Goal: Transaction & Acquisition: Purchase product/service

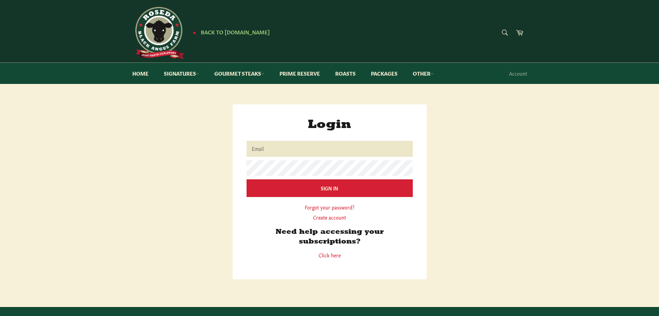
click at [281, 152] on input "Email" at bounding box center [330, 149] width 166 height 16
type input "jblomgren68@gmail.com"
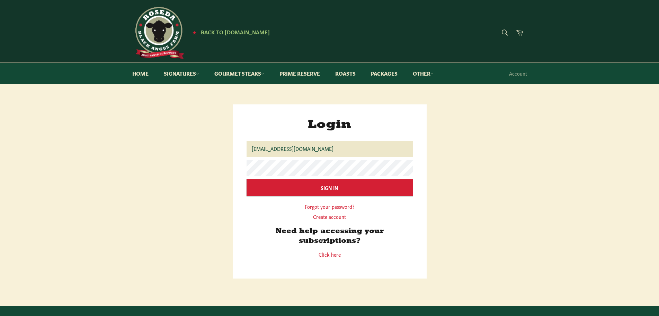
click at [305, 189] on input "Sign In" at bounding box center [330, 187] width 166 height 17
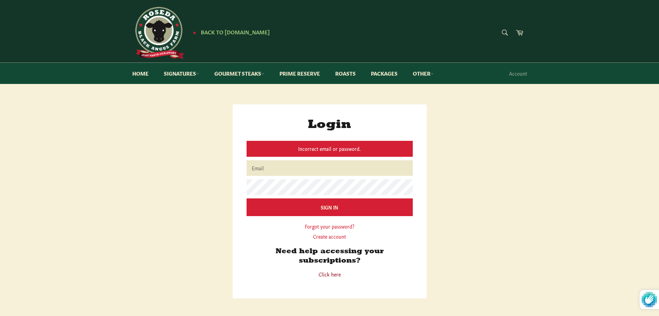
click at [332, 274] on link "Click here" at bounding box center [330, 273] width 22 height 7
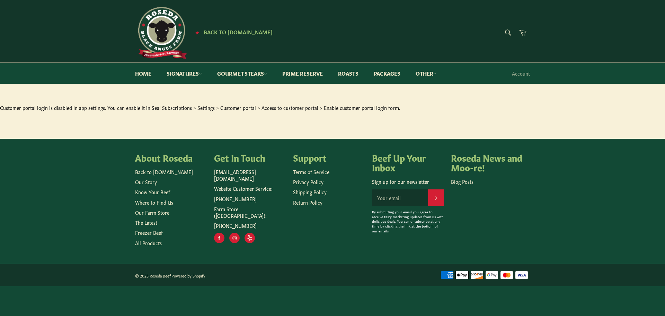
click at [176, 109] on main "Customer portal login is disabled in app settings. You can enable it in Seal Su…" at bounding box center [332, 121] width 665 height 34
click at [523, 72] on link "Account" at bounding box center [521, 73] width 25 height 20
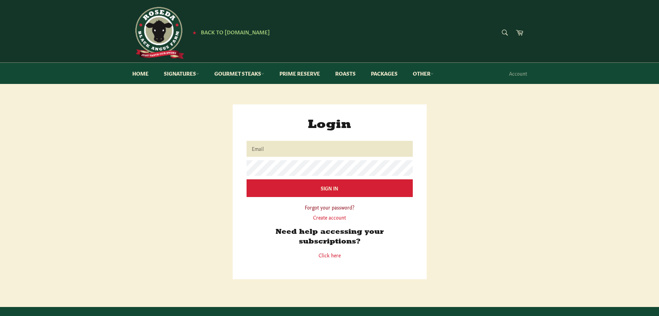
click at [326, 209] on link "Forgot your password?" at bounding box center [330, 206] width 50 height 7
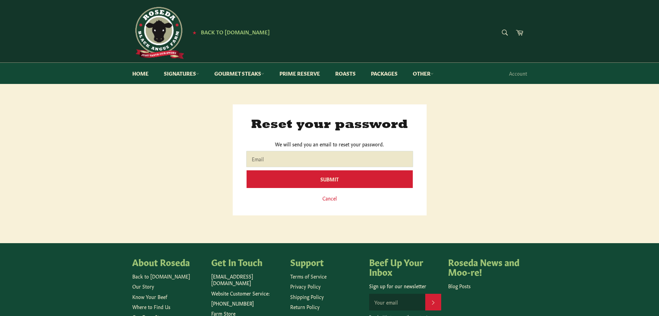
click at [323, 157] on input "Email" at bounding box center [330, 159] width 166 height 16
type input "jblomgren68@gmail.com"
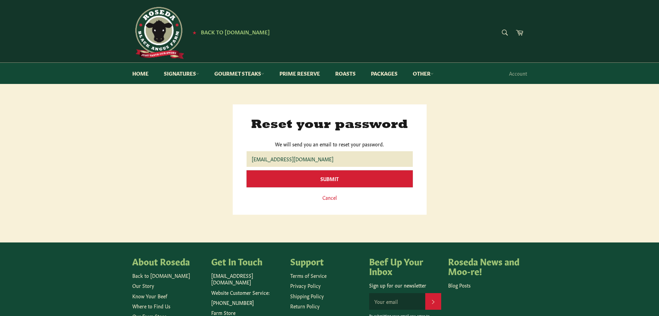
click at [322, 181] on input "Submit" at bounding box center [330, 178] width 166 height 17
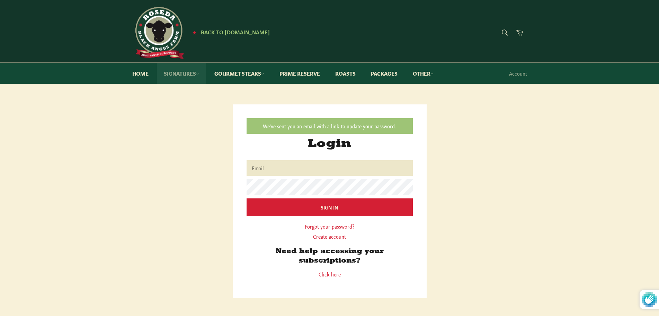
click at [177, 74] on link "Signatures" at bounding box center [181, 73] width 49 height 21
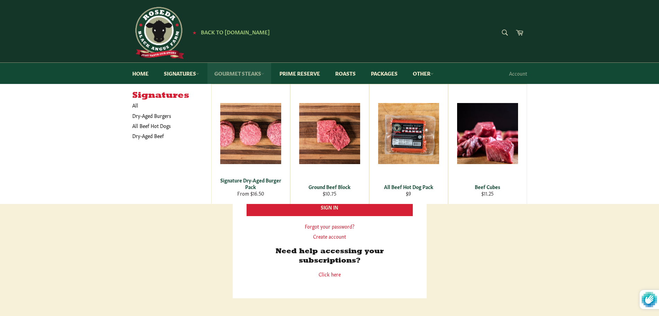
click at [235, 76] on link "Gourmet Steaks" at bounding box center [240, 73] width 64 height 21
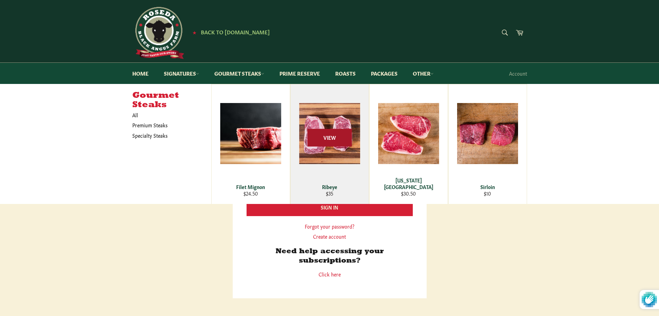
click at [328, 138] on span "View" at bounding box center [330, 138] width 44 height 18
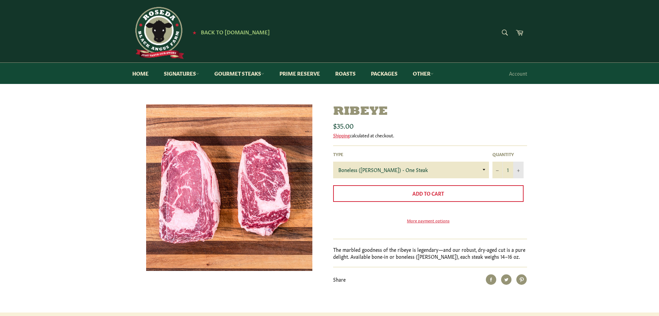
click at [517, 167] on button "+" at bounding box center [519, 169] width 10 height 17
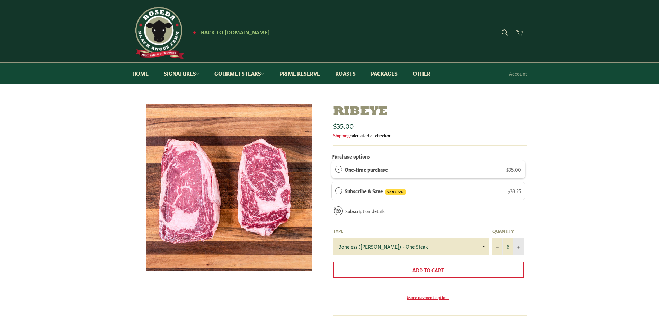
click at [517, 167] on form "Purchase options One-time purchase $35.00 Subscribe & Save SAVE 5% $33.25 Deliv…" at bounding box center [429, 230] width 194 height 159
click at [520, 246] on button "+" at bounding box center [519, 246] width 10 height 17
type input "8"
click at [363, 192] on label "Subscribe & Save SAVE 5%" at bounding box center [376, 191] width 62 height 8
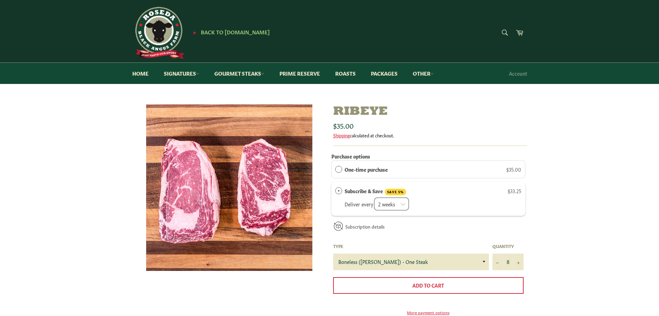
click at [406, 207] on select "2 weeks month" at bounding box center [391, 204] width 35 height 14
select select "2280915110"
click at [375, 197] on select "2 weeks month" at bounding box center [391, 204] width 35 height 14
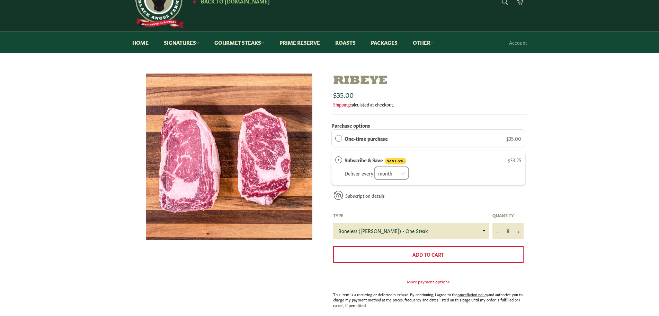
scroll to position [93, 0]
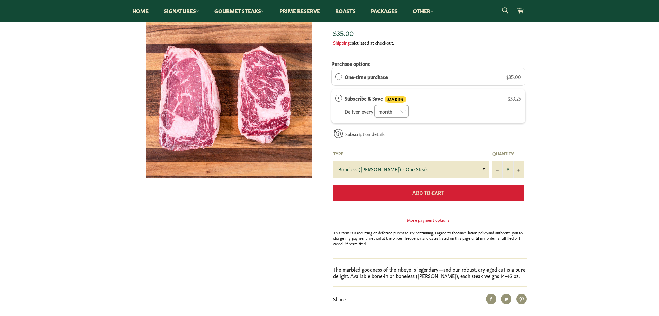
click at [426, 195] on span "Add to Cart" at bounding box center [429, 192] width 32 height 7
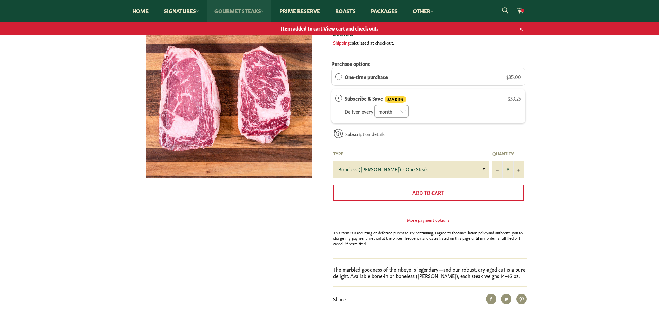
click at [240, 12] on link "Gourmet Steaks" at bounding box center [240, 10] width 64 height 21
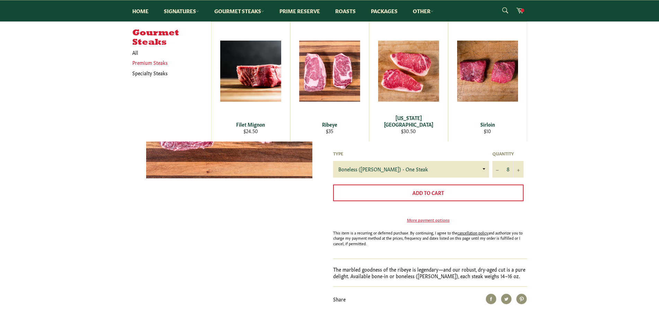
click at [155, 64] on link "Premium Steaks" at bounding box center [167, 63] width 76 height 10
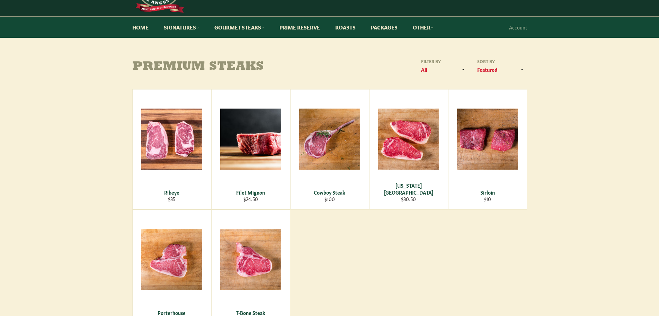
scroll to position [93, 0]
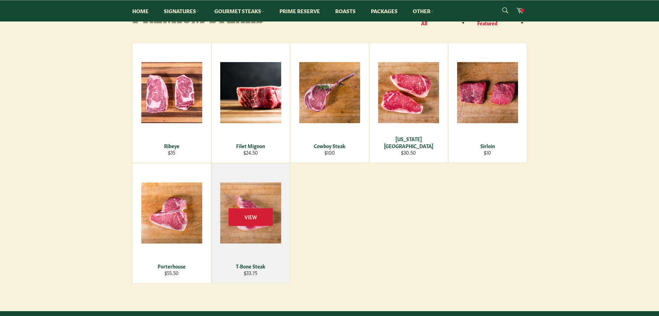
click at [245, 227] on div "View" at bounding box center [251, 223] width 78 height 120
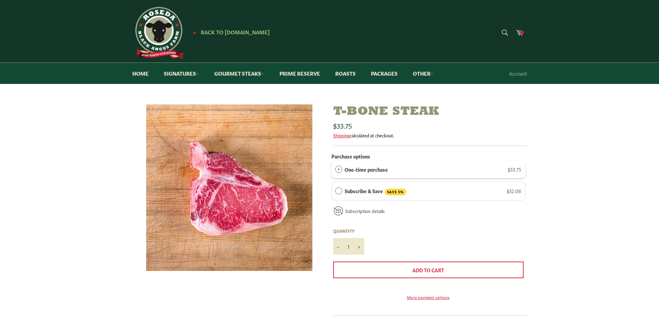
click at [338, 190] on span "Subscribe & Save" at bounding box center [338, 190] width 7 height 7
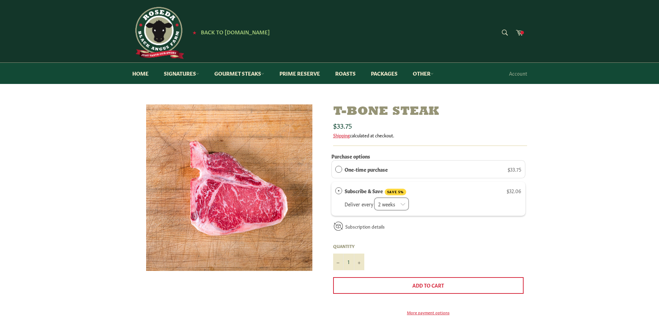
click at [623, 225] on div "T-Bone Steak Sale Regular price $33.75 Shipping calculated at checkout. Purchas…" at bounding box center [329, 264] width 659 height 320
click at [361, 265] on button "+" at bounding box center [359, 261] width 10 height 17
click at [361, 264] on button "+" at bounding box center [359, 261] width 10 height 17
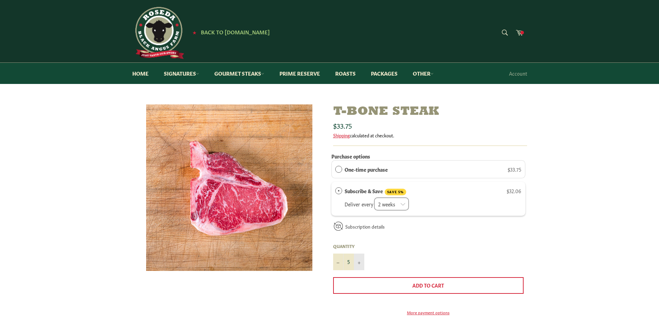
click at [361, 264] on button "+" at bounding box center [359, 261] width 10 height 17
type input "8"
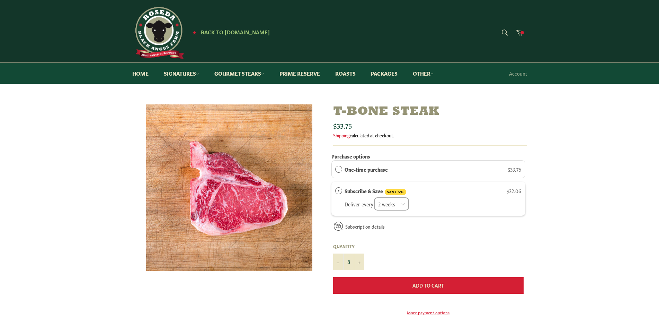
click at [436, 288] on span "Add to Cart" at bounding box center [429, 284] width 32 height 7
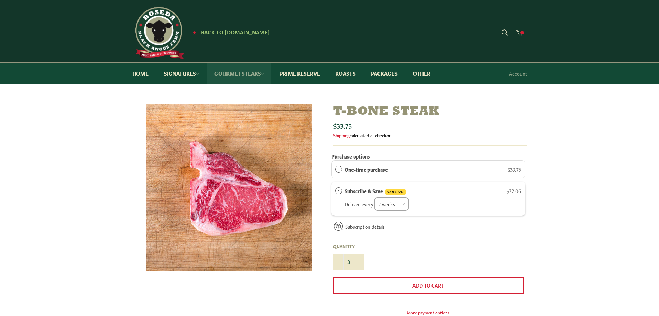
click at [237, 75] on link "Gourmet Steaks" at bounding box center [240, 73] width 64 height 21
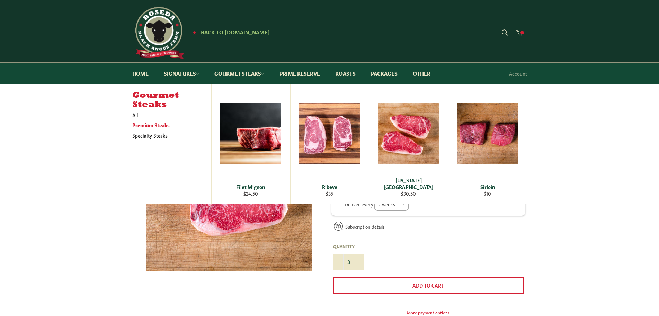
click at [140, 125] on link "Premium Steaks" at bounding box center [167, 125] width 76 height 10
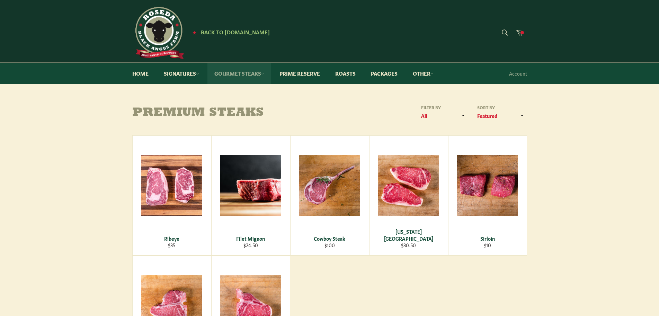
click at [242, 72] on link "Gourmet Steaks" at bounding box center [240, 73] width 64 height 21
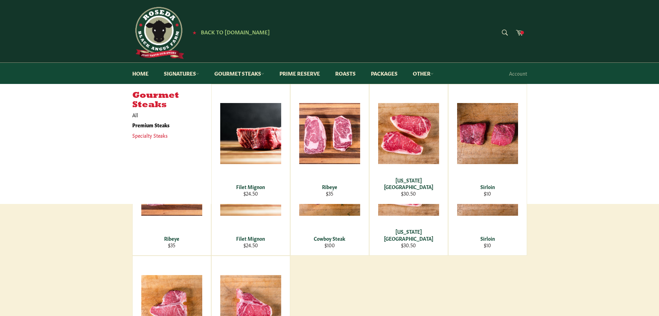
click at [162, 135] on link "Specialty Steaks" at bounding box center [167, 135] width 76 height 10
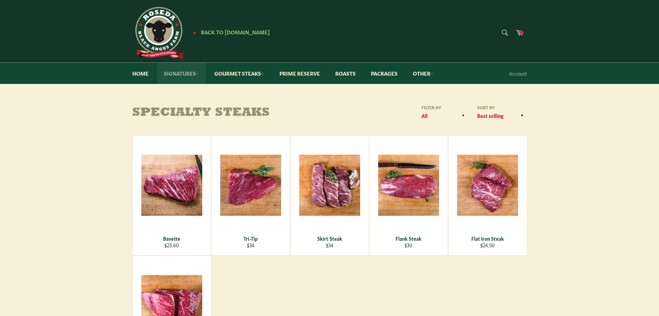
click at [190, 73] on link "Signatures" at bounding box center [181, 73] width 49 height 21
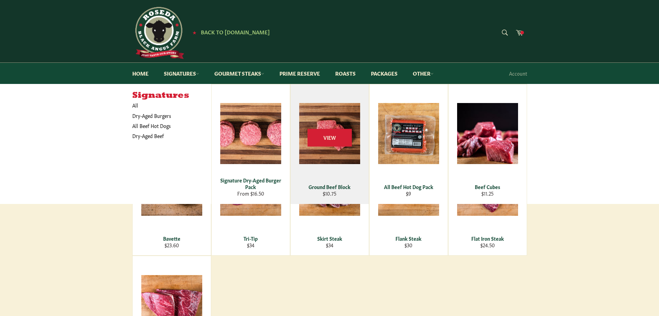
click at [322, 150] on div "View" at bounding box center [330, 144] width 78 height 120
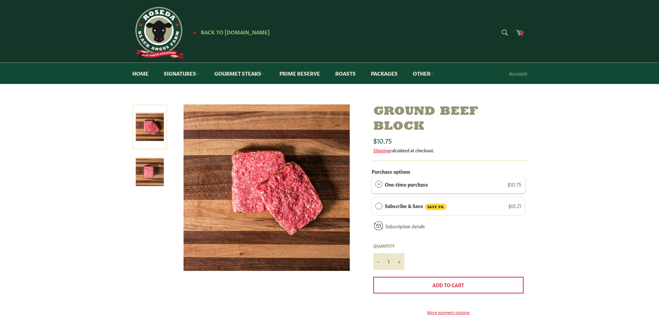
click at [398, 202] on label "Subscribe & Save SAVE 5%" at bounding box center [416, 206] width 62 height 8
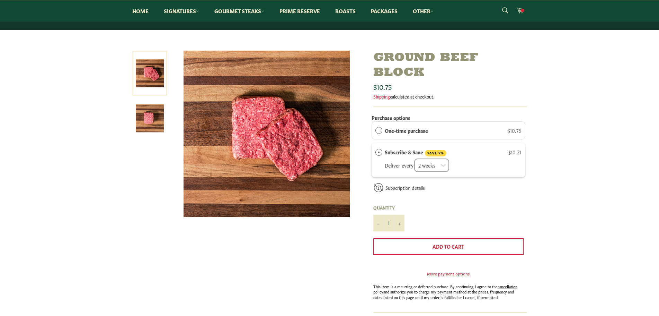
scroll to position [139, 0]
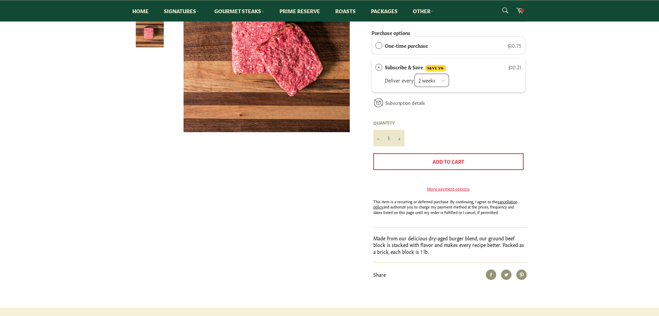
click at [440, 77] on select "2 weeks month" at bounding box center [431, 80] width 35 height 14
select select "2280915110"
click at [415, 73] on select "2 weeks month" at bounding box center [431, 80] width 35 height 14
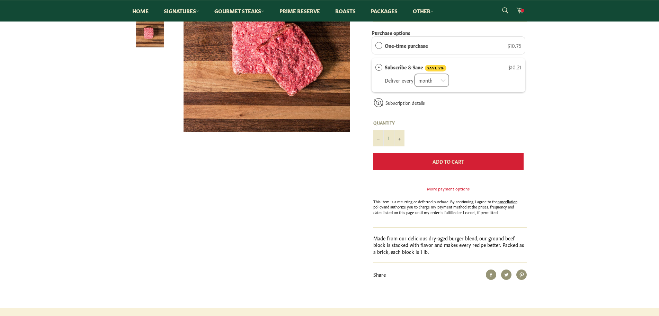
click at [456, 165] on span "Add to Cart" at bounding box center [449, 161] width 32 height 7
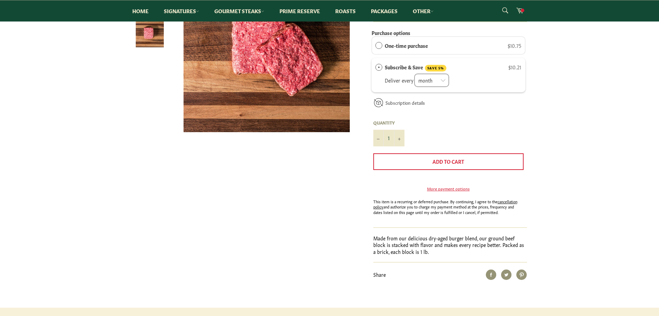
click at [352, 29] on div at bounding box center [266, 52] width 185 height 173
click at [523, 10] on span at bounding box center [522, 10] width 3 height 3
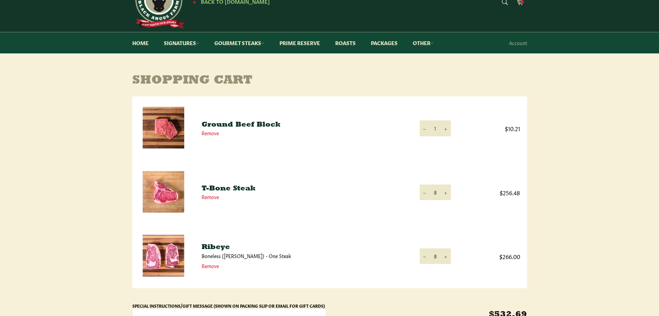
scroll to position [46, 0]
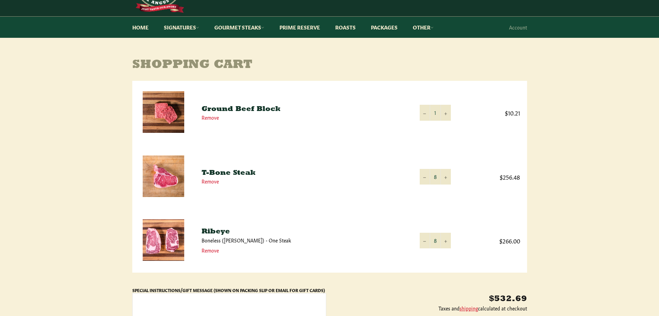
click at [170, 243] on img at bounding box center [164, 240] width 42 height 42
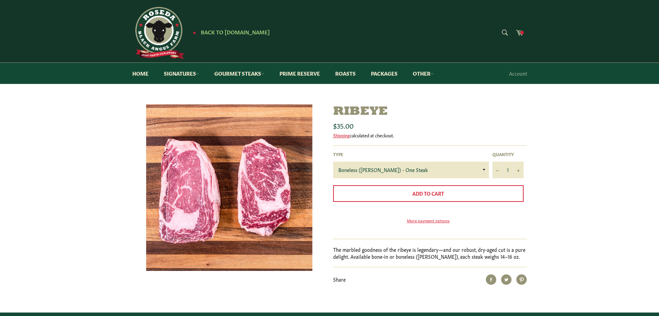
select select "2280915110"
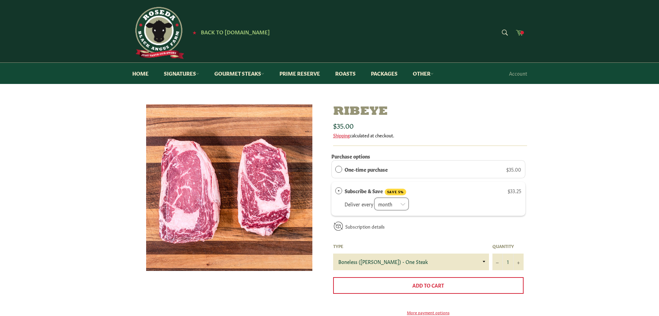
click at [519, 33] on icon at bounding box center [520, 32] width 8 height 8
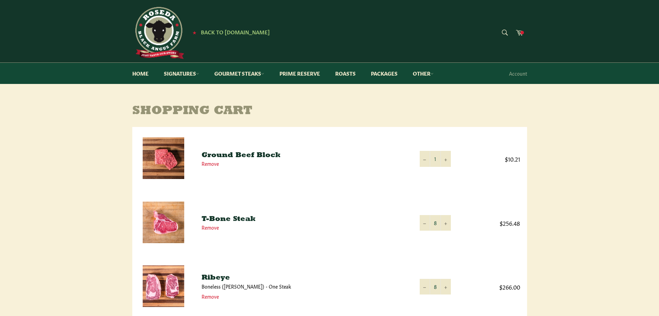
click at [172, 218] on img at bounding box center [164, 222] width 42 height 42
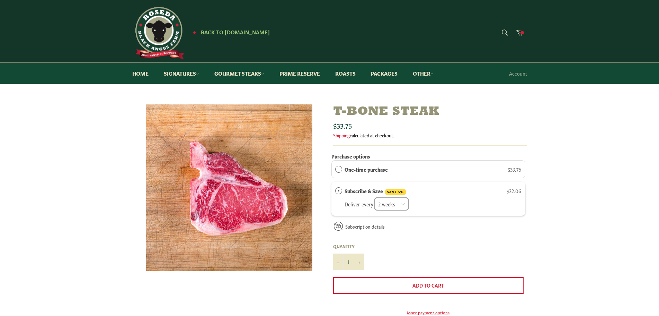
click at [402, 204] on select "2 weeks month" at bounding box center [391, 204] width 35 height 14
select select "2280915110"
click at [375, 197] on select "2 weeks month" at bounding box center [391, 204] width 35 height 14
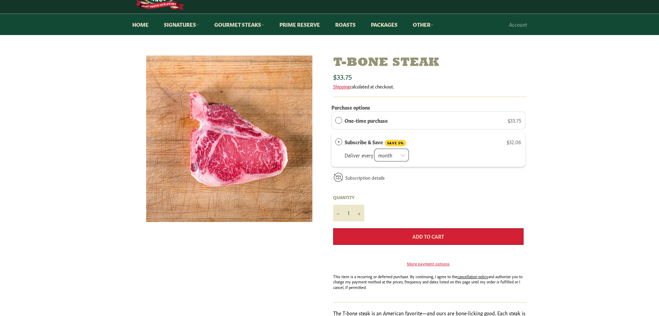
scroll to position [93, 0]
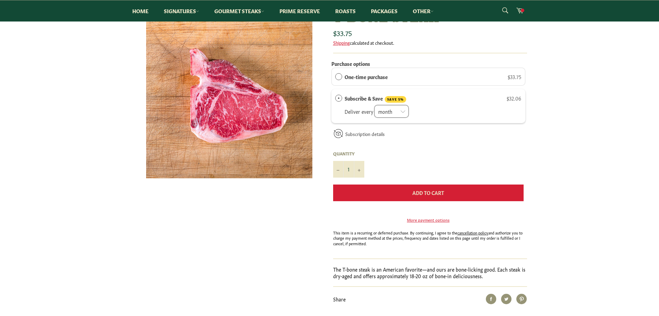
click at [436, 196] on button "Add to Cart" at bounding box center [428, 192] width 191 height 17
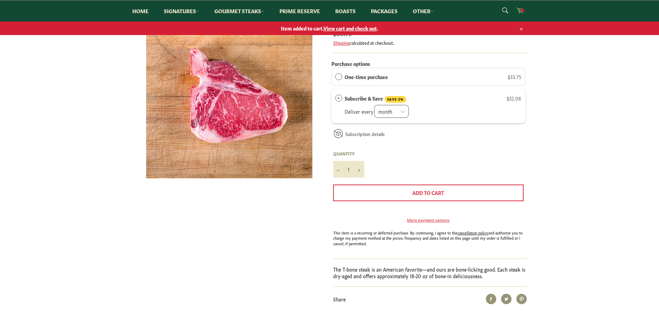
click at [522, 11] on span at bounding box center [522, 10] width 3 height 3
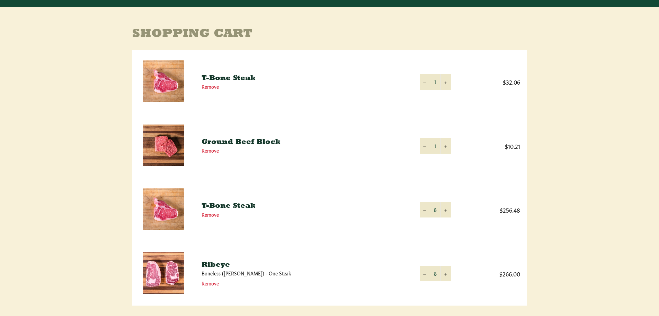
scroll to position [93, 0]
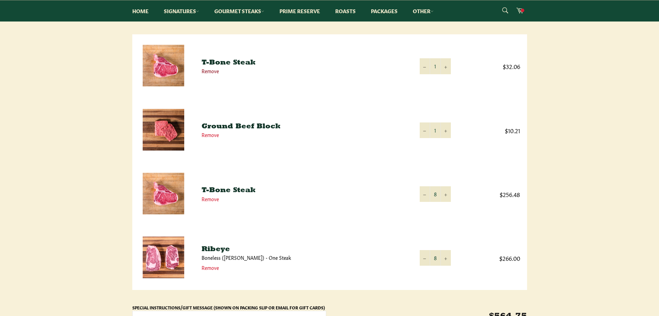
click at [215, 72] on link "Remove" at bounding box center [210, 70] width 17 height 7
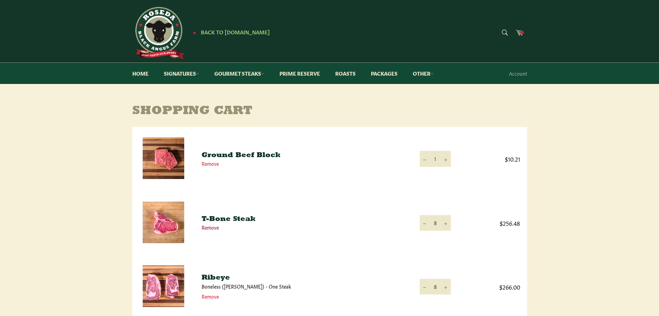
click at [211, 227] on link "Remove" at bounding box center [210, 227] width 17 height 7
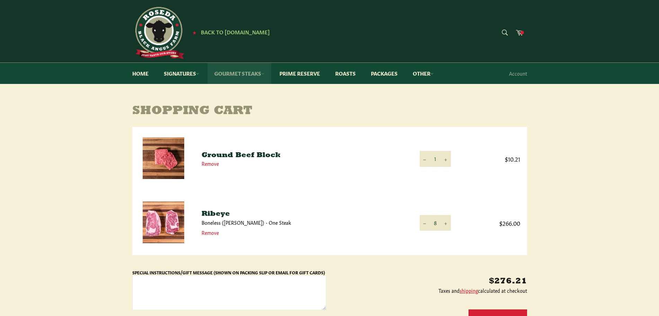
click at [222, 72] on link "Gourmet Steaks" at bounding box center [240, 73] width 64 height 21
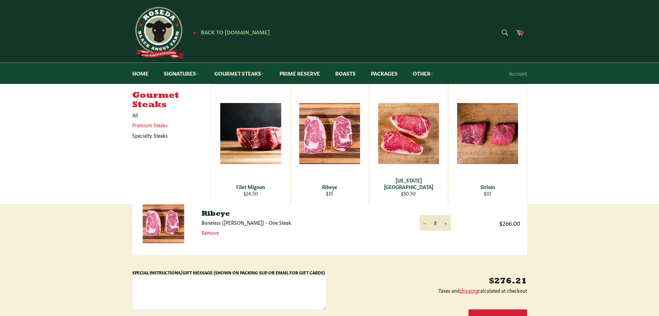
click at [147, 127] on link "Premium Steaks" at bounding box center [167, 125] width 76 height 10
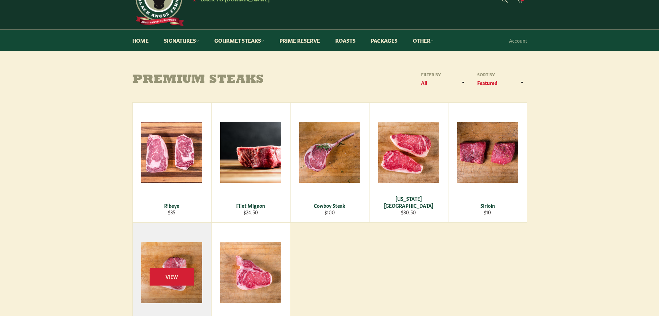
scroll to position [93, 0]
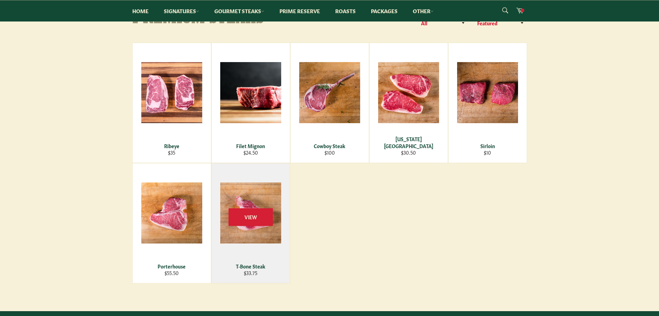
click at [261, 229] on div "View" at bounding box center [251, 223] width 78 height 120
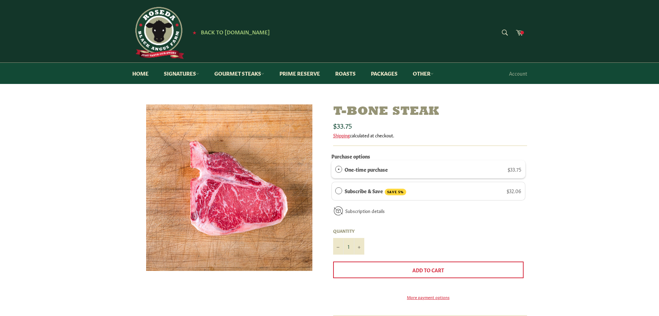
click at [357, 191] on label "Subscribe & Save SAVE 5%" at bounding box center [376, 191] width 62 height 8
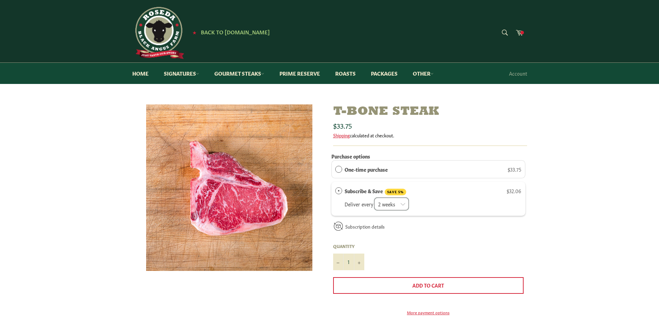
click at [405, 208] on select "2 weeks month" at bounding box center [391, 204] width 35 height 14
select select "2280915110"
click at [375, 197] on select "2 weeks month" at bounding box center [391, 204] width 35 height 14
click at [360, 264] on button "+" at bounding box center [359, 261] width 10 height 17
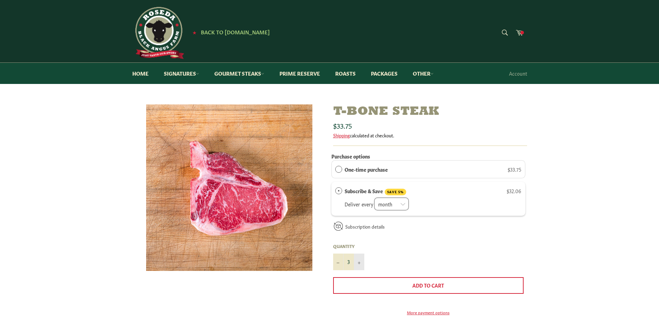
click at [360, 264] on button "+" at bounding box center [359, 261] width 10 height 17
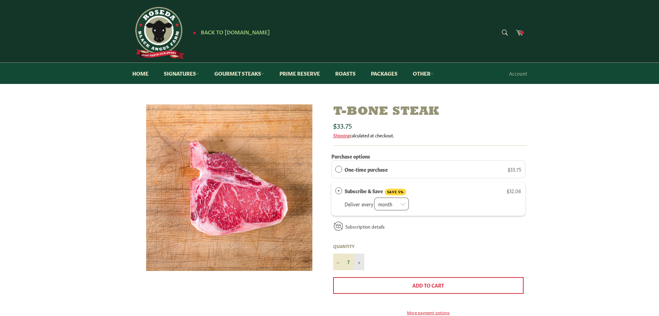
type input "8"
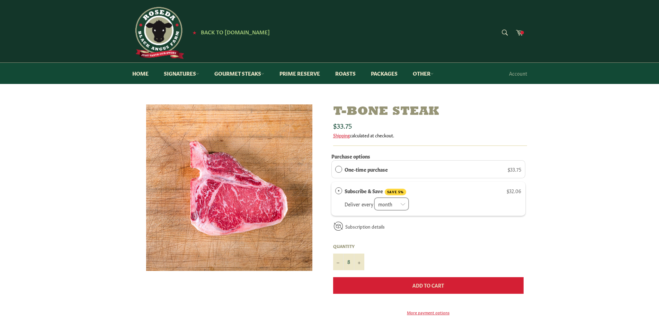
click at [437, 285] on span "Add to Cart" at bounding box center [429, 284] width 32 height 7
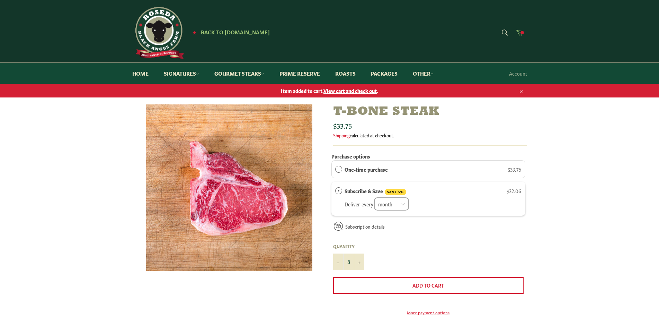
click at [521, 29] on icon at bounding box center [520, 32] width 8 height 8
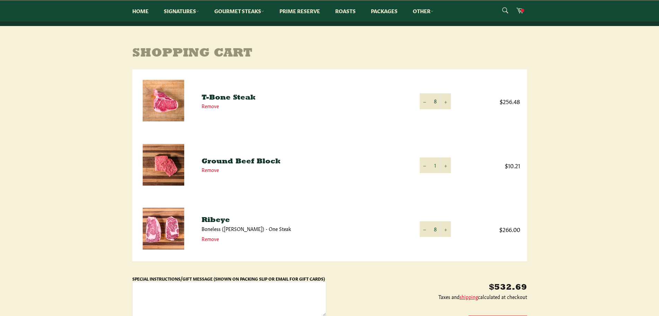
scroll to position [93, 0]
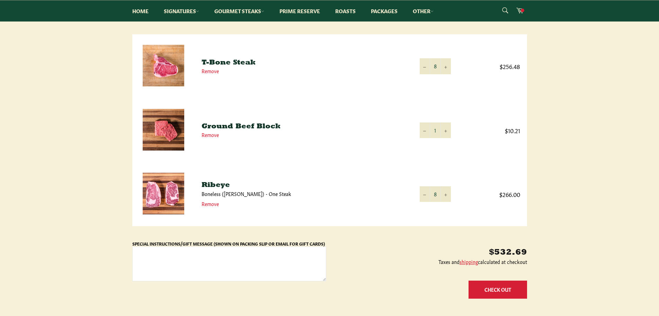
click at [501, 293] on button "Check Out" at bounding box center [498, 289] width 59 height 18
